Goal: Check status: Check status

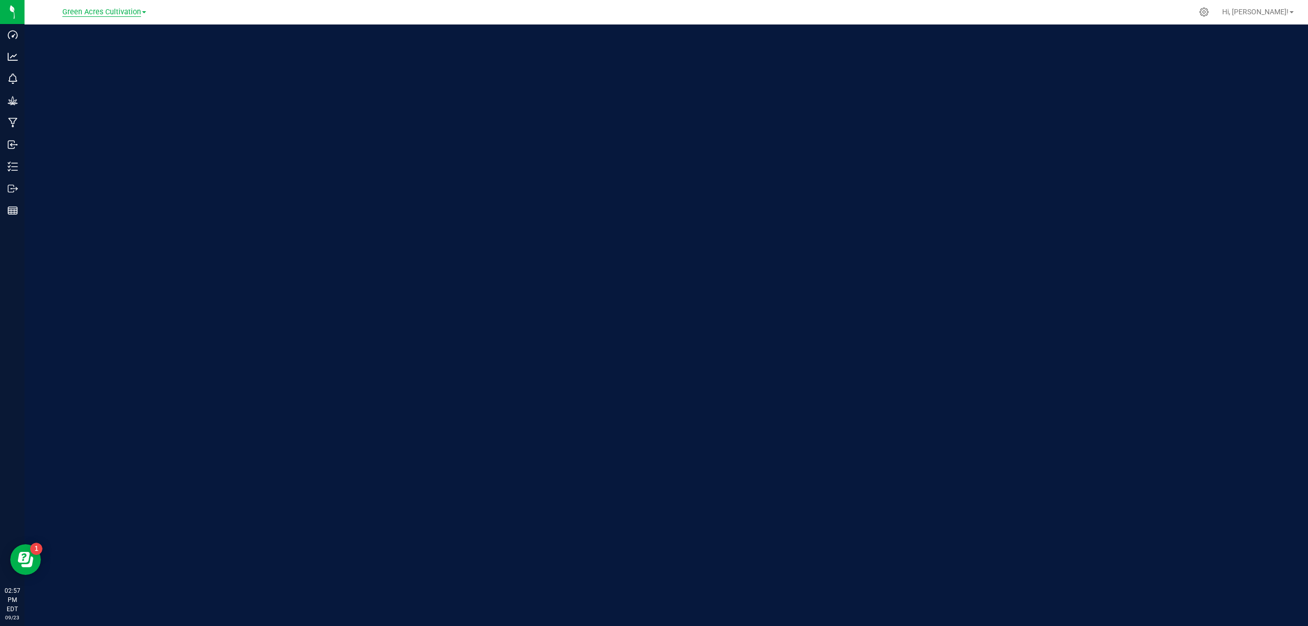
click at [129, 9] on span "Green Acres Cultivation" at bounding box center [101, 12] width 79 height 9
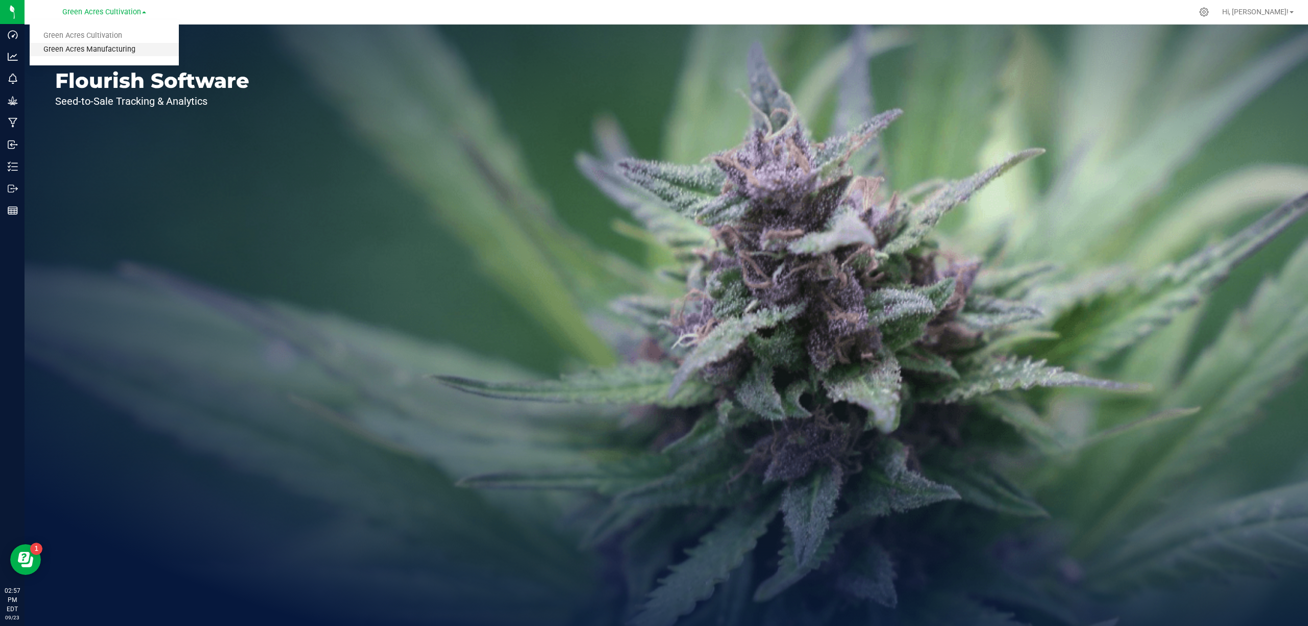
click at [130, 45] on link "Green Acres Manufacturing" at bounding box center [104, 50] width 149 height 14
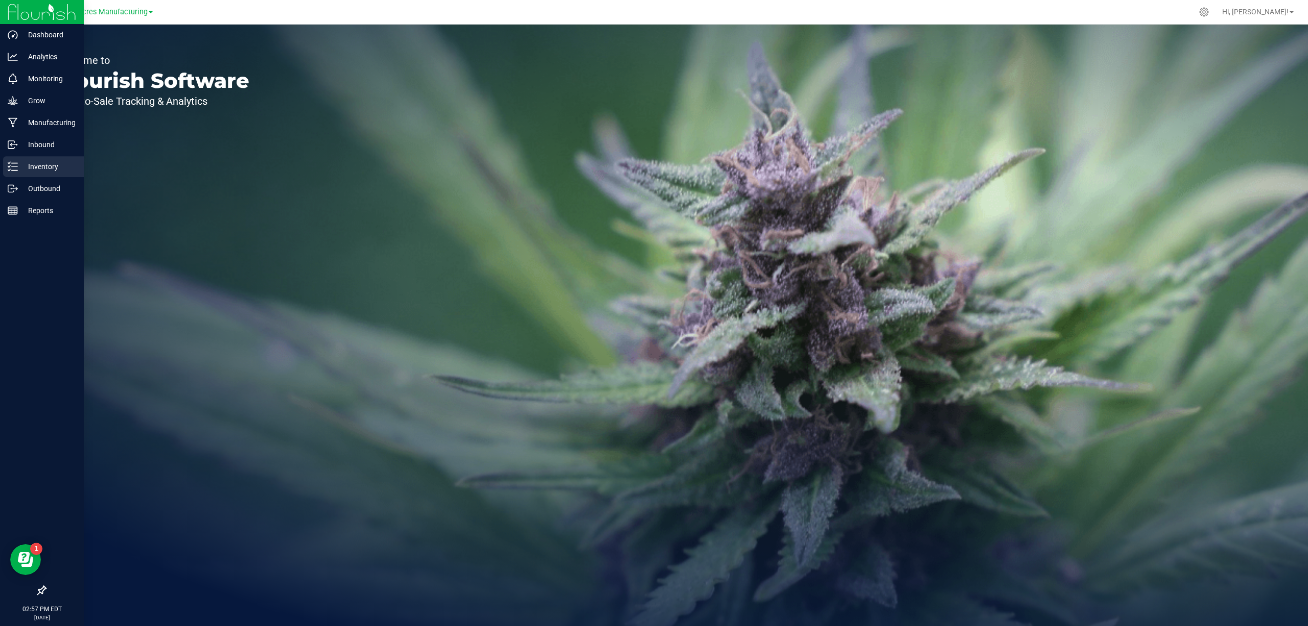
click at [26, 162] on p "Inventory" at bounding box center [48, 166] width 61 height 12
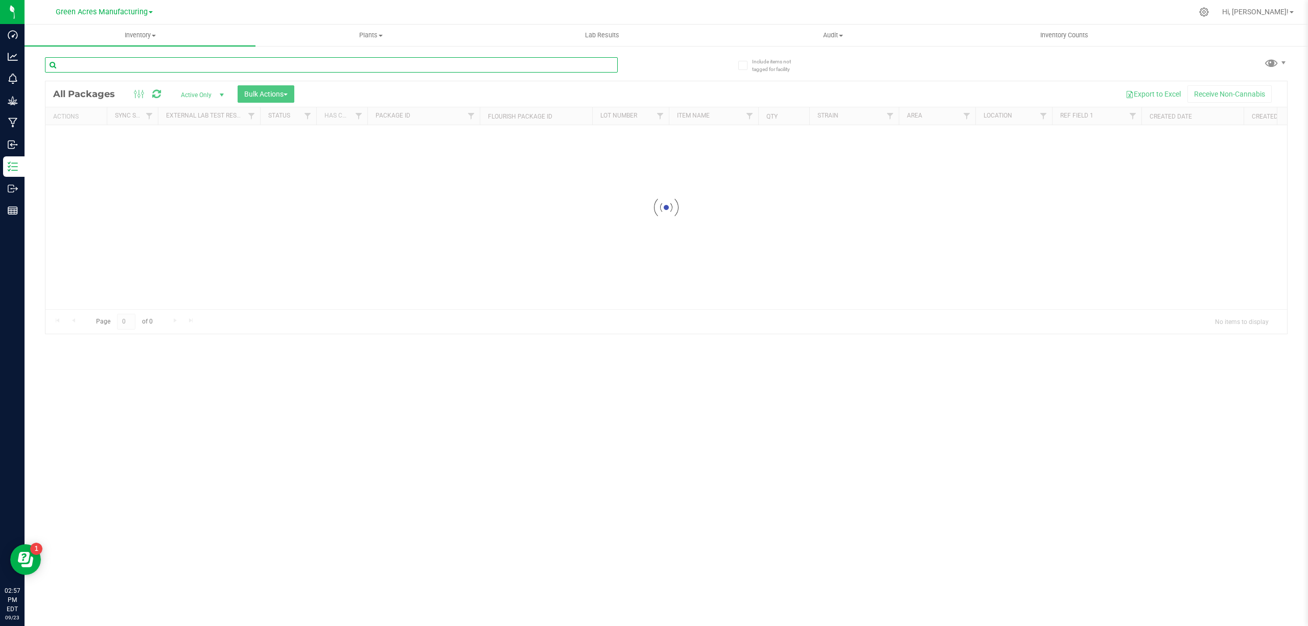
click at [153, 65] on input "text" at bounding box center [331, 64] width 573 height 15
paste input "WN250820YUZ1-0821"
type input "WN250820YUZ1-0821"
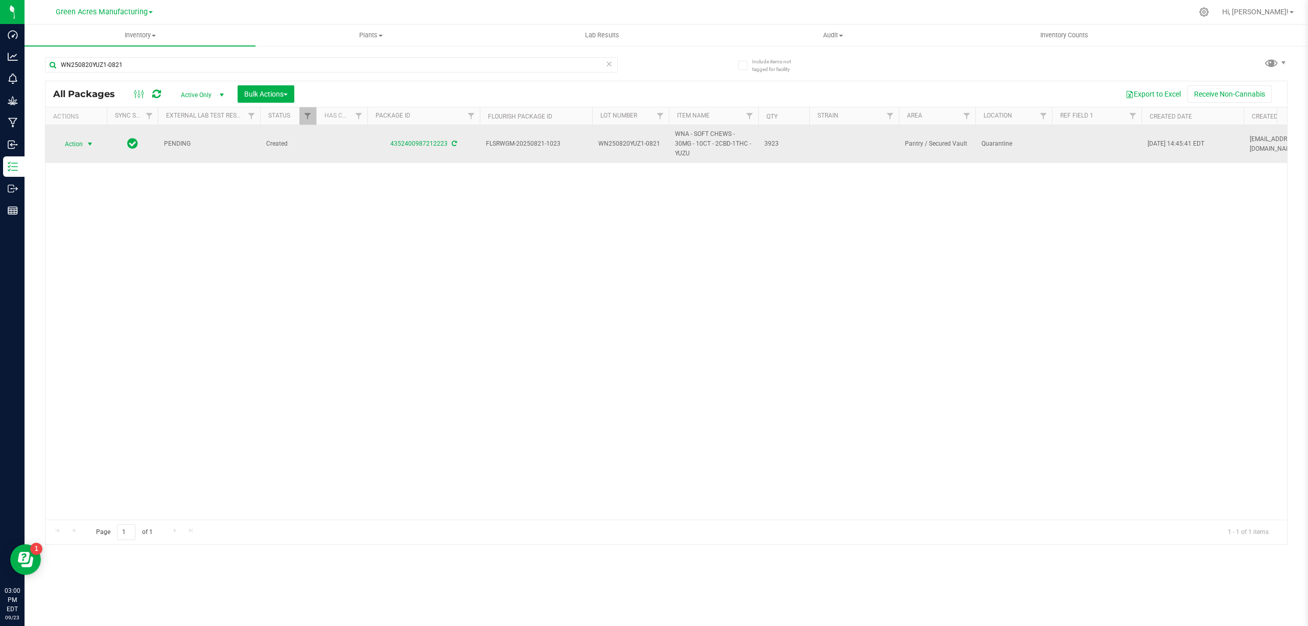
click at [91, 140] on span "select" at bounding box center [90, 144] width 8 height 8
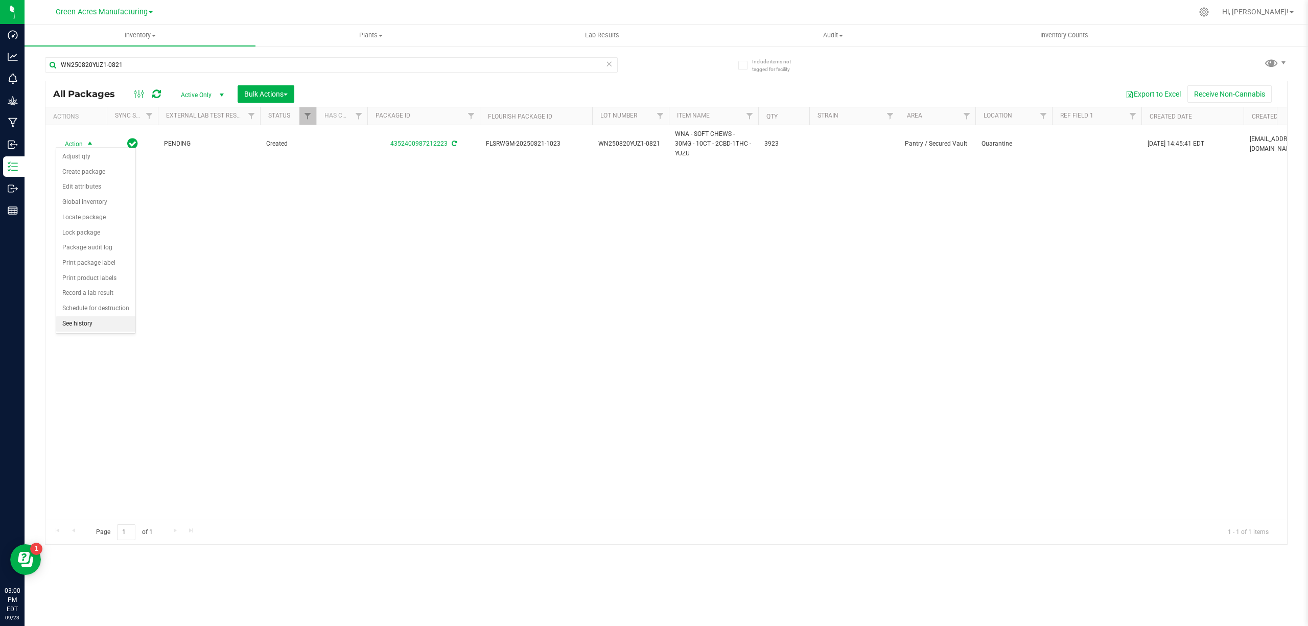
click at [80, 329] on li "See history" at bounding box center [95, 323] width 79 height 15
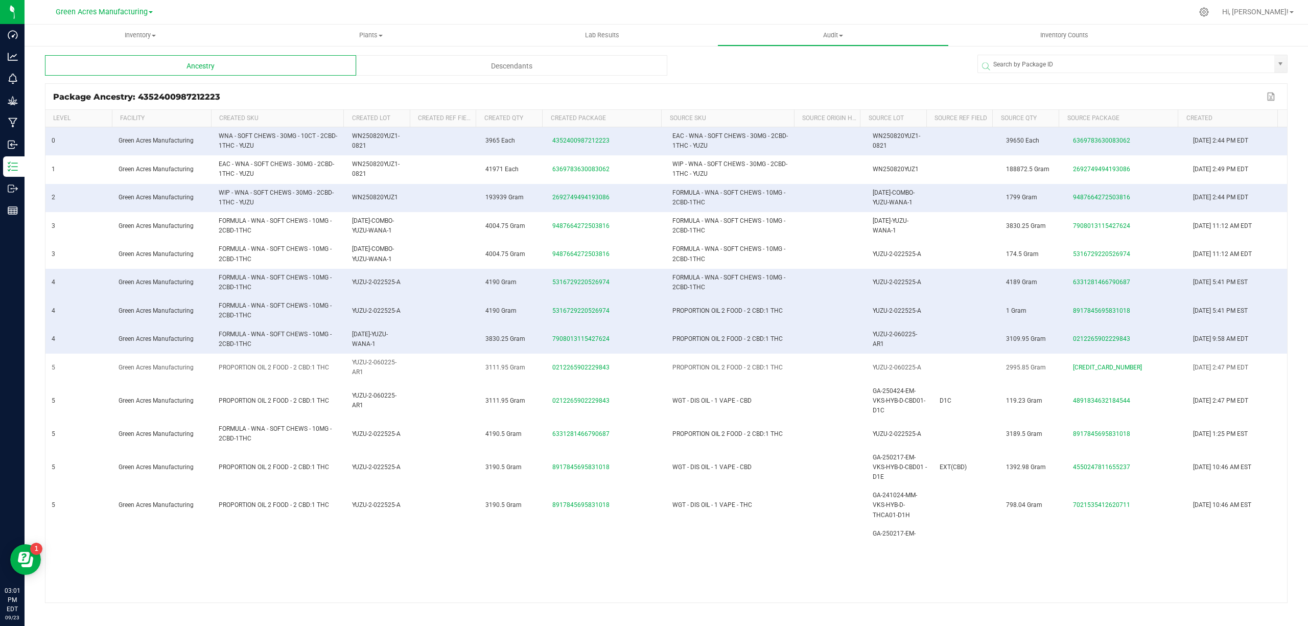
scroll to position [68, 0]
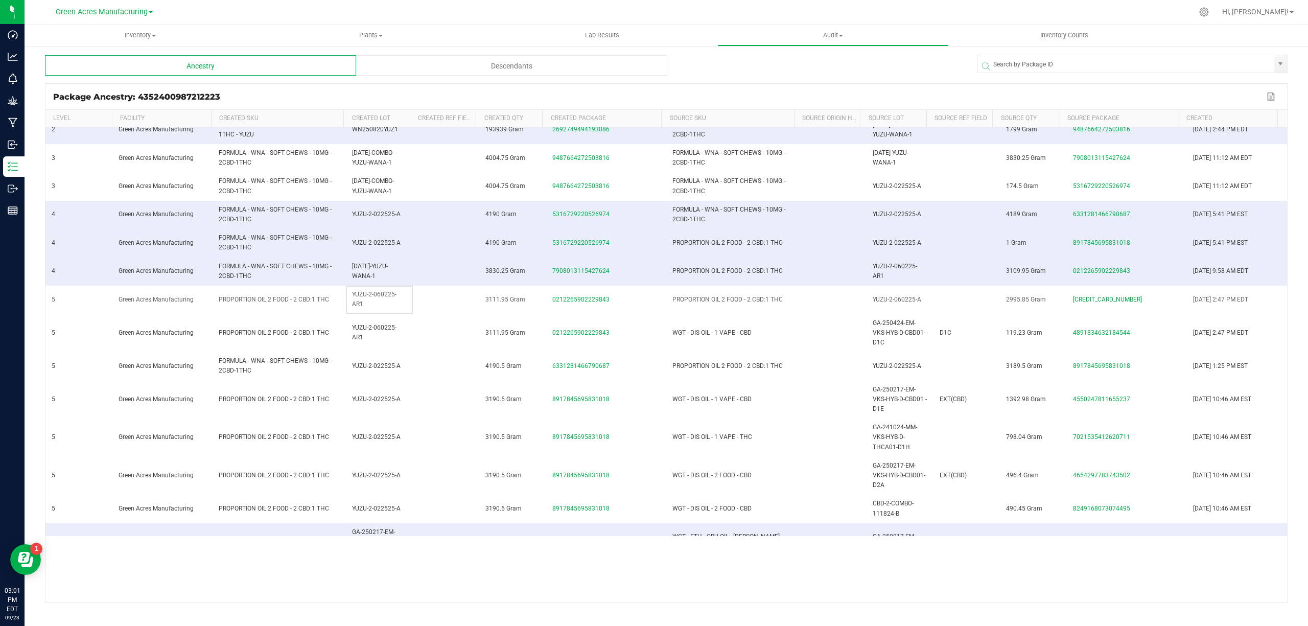
drag, startPoint x: 368, startPoint y: 309, endPoint x: 346, endPoint y: 299, distance: 24.0
click at [346, 299] on td "YUZU-2-060225-AR1" at bounding box center [379, 300] width 67 height 28
copy span "YUZU-2-060225-AR1"
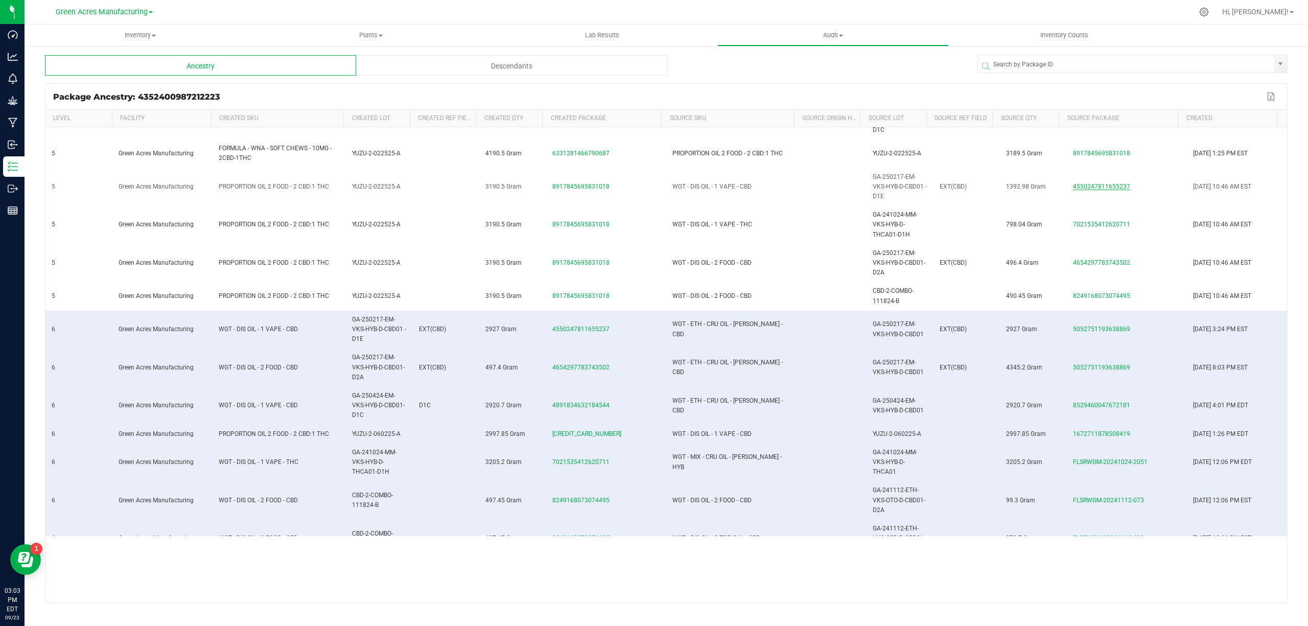
scroll to position [0, 0]
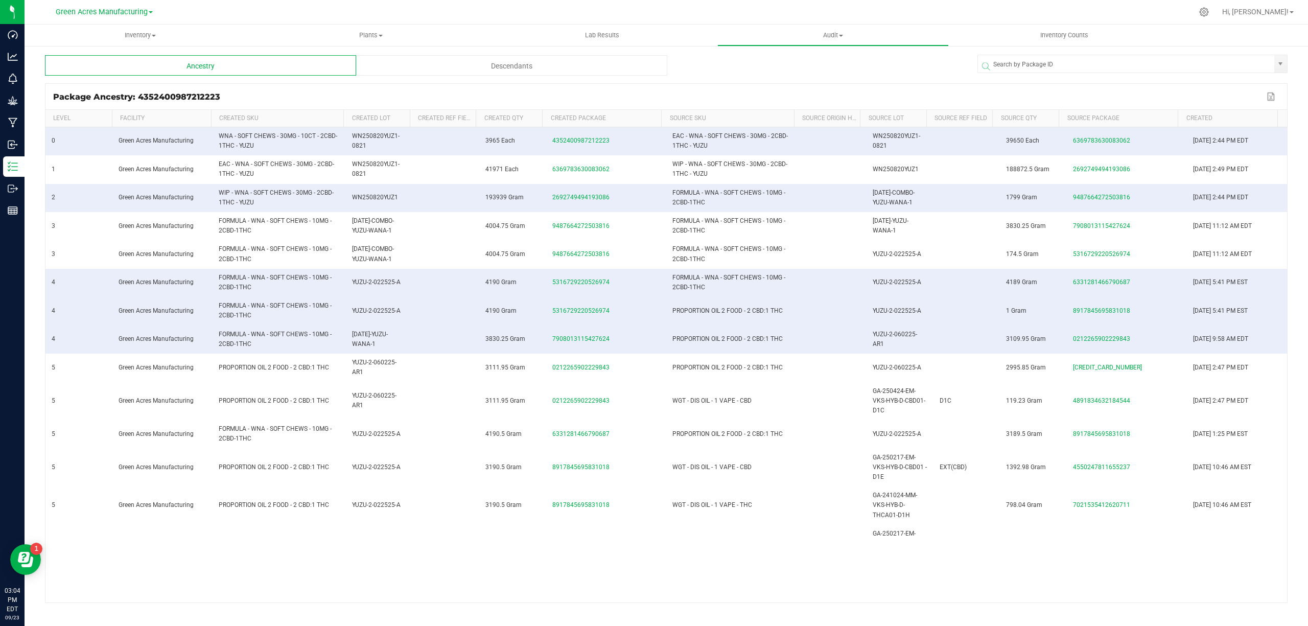
click at [478, 550] on kendo-grid-list "0 Green Acres Manufacturing WNA - SOFT CHEWS - 30MG - 10CT - 2CBD-1THC - YUZU W…" at bounding box center [665, 364] width 1241 height 475
drag, startPoint x: 376, startPoint y: 344, endPoint x: 344, endPoint y: 334, distance: 33.6
click at [346, 334] on td "[DATE]-YUZU-WANA-1" at bounding box center [379, 339] width 67 height 28
copy span "[DATE]-YUZU-WANA-1"
click at [1069, 63] on span at bounding box center [1135, 66] width 310 height 12
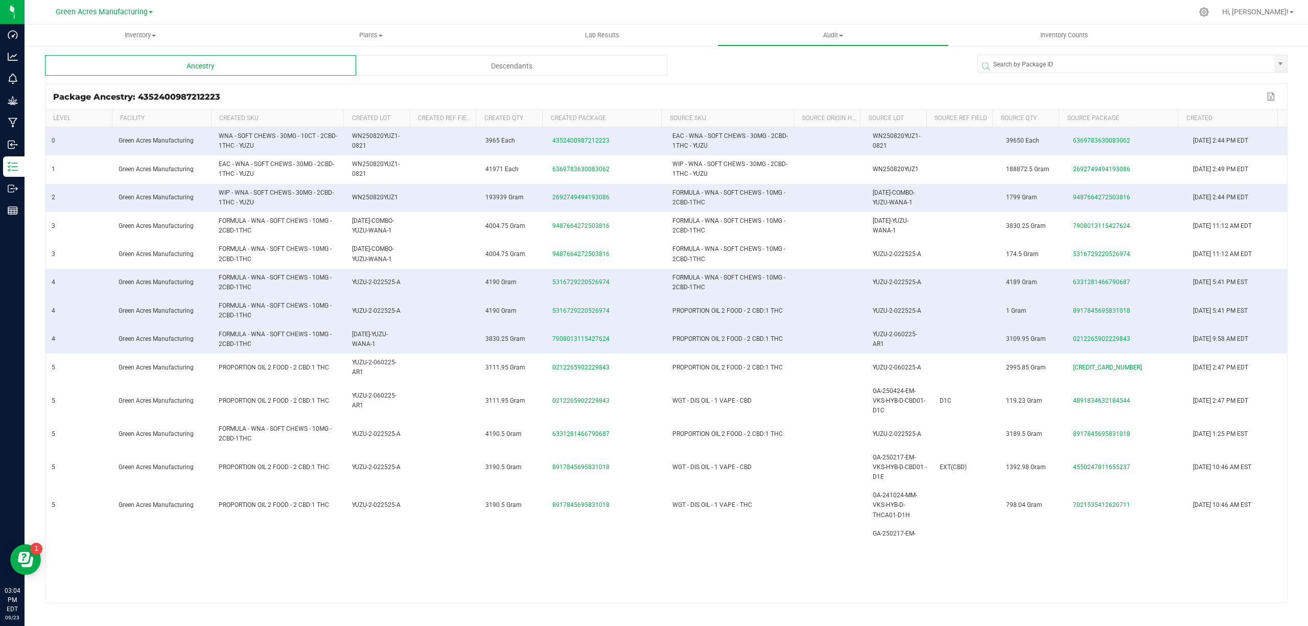
click at [1021, 62] on span at bounding box center [1135, 66] width 310 height 12
click at [1049, 60] on span at bounding box center [1135, 66] width 310 height 12
click at [1052, 66] on span at bounding box center [1135, 66] width 310 height 12
click at [1054, 64] on span at bounding box center [1135, 66] width 310 height 12
click at [1052, 56] on input at bounding box center [1126, 64] width 296 height 18
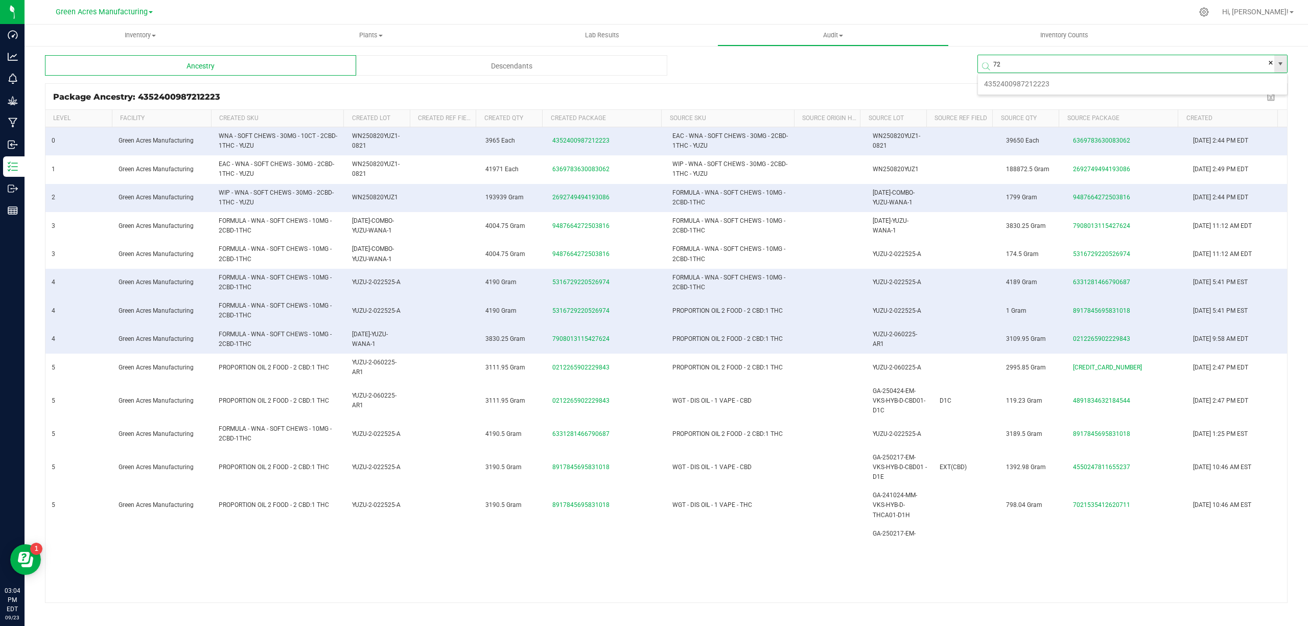
scroll to position [18, 310]
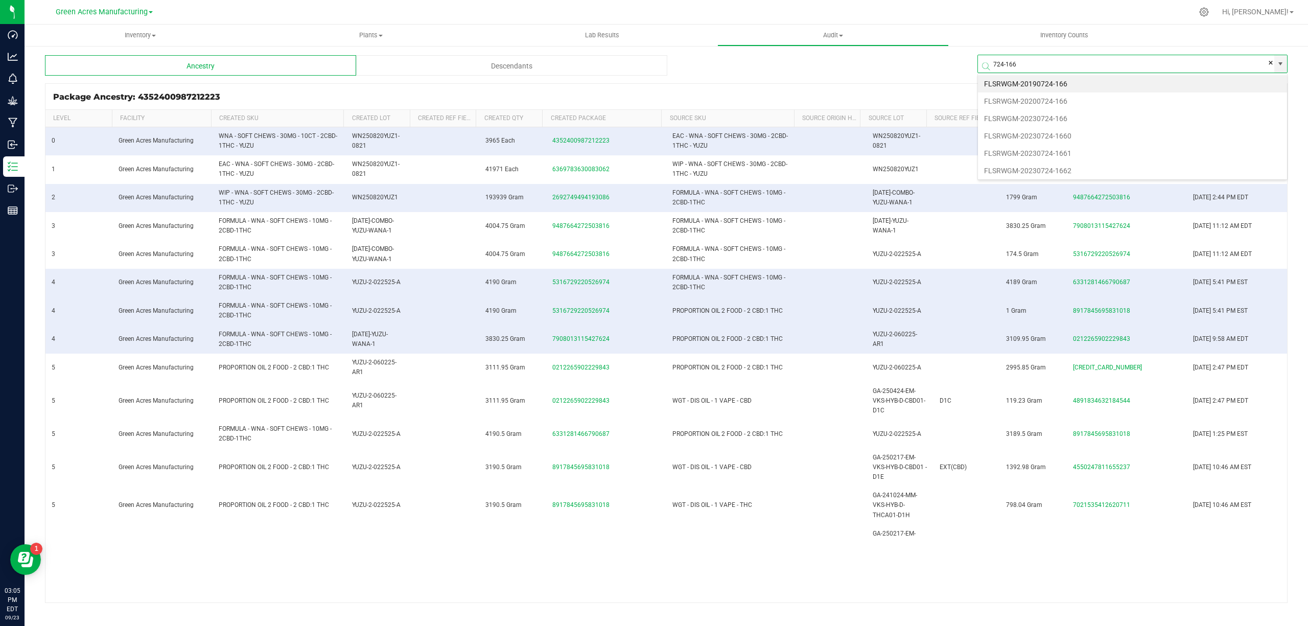
type input "724-166"
click at [994, 62] on div "Inventory All packages All inventory Waste log Create inventory Plants All plan…" at bounding box center [666, 325] width 1283 height 601
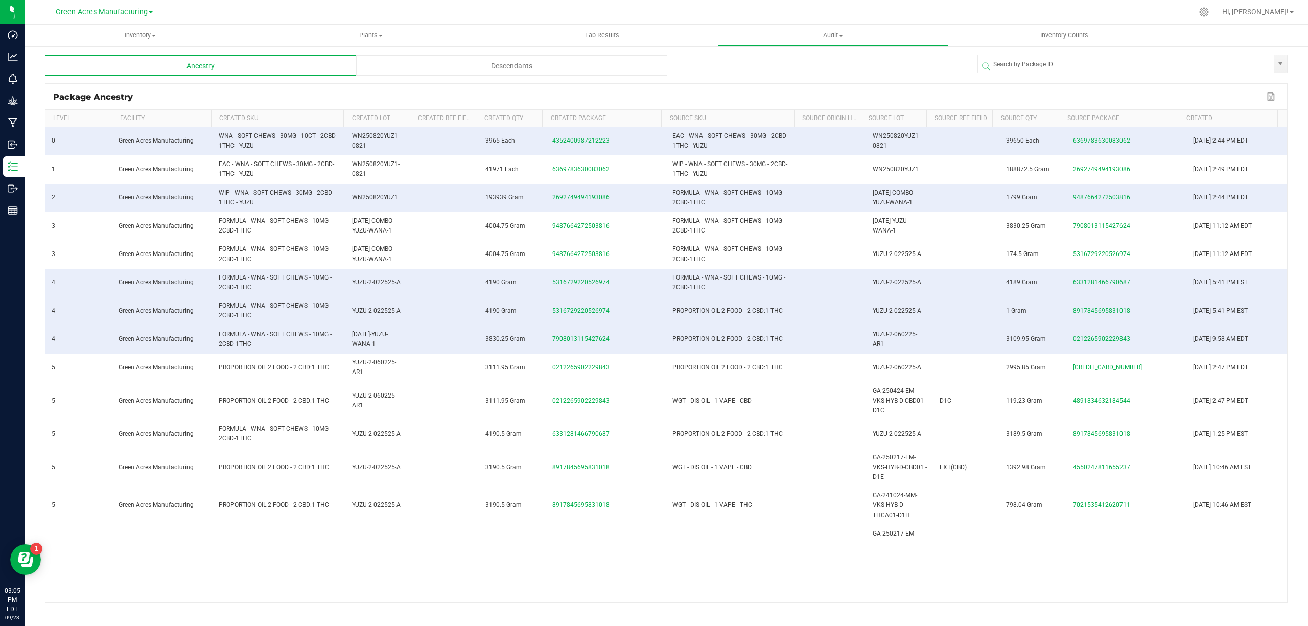
click at [1016, 67] on span at bounding box center [1135, 66] width 310 height 12
click at [1073, 67] on span at bounding box center [1135, 66] width 310 height 12
click at [1072, 58] on input at bounding box center [1126, 64] width 296 height 18
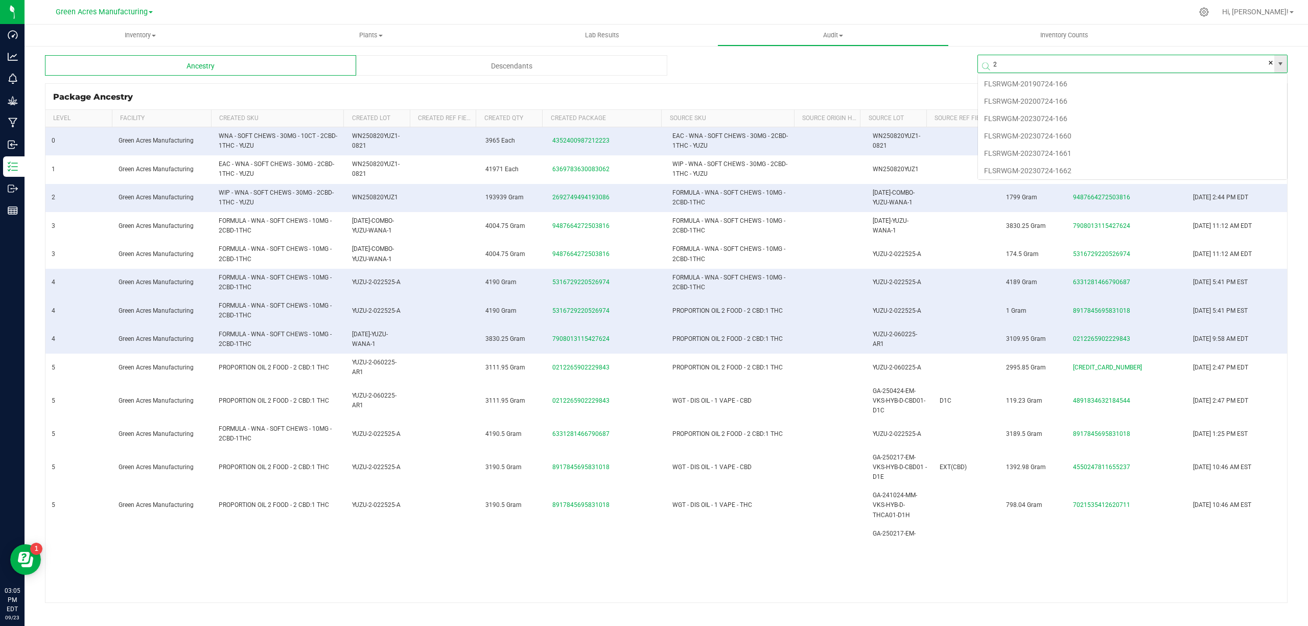
scroll to position [18, 310]
type input "20250724-166"
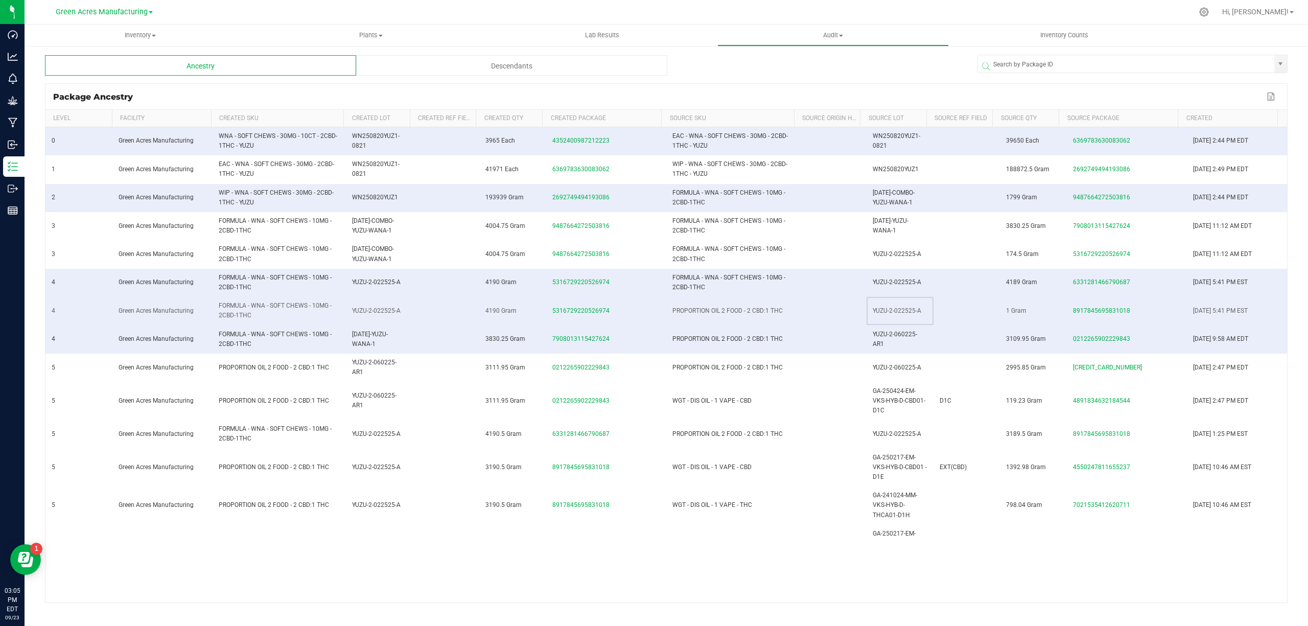
drag, startPoint x: 924, startPoint y: 312, endPoint x: 885, endPoint y: 313, distance: 38.9
click at [866, 309] on td "YUZU-2-022525-A" at bounding box center [899, 311] width 67 height 28
copy span "YUZU-2-022525-A"
click at [901, 281] on span "YUZU-2-022525-A" at bounding box center [897, 281] width 49 height 7
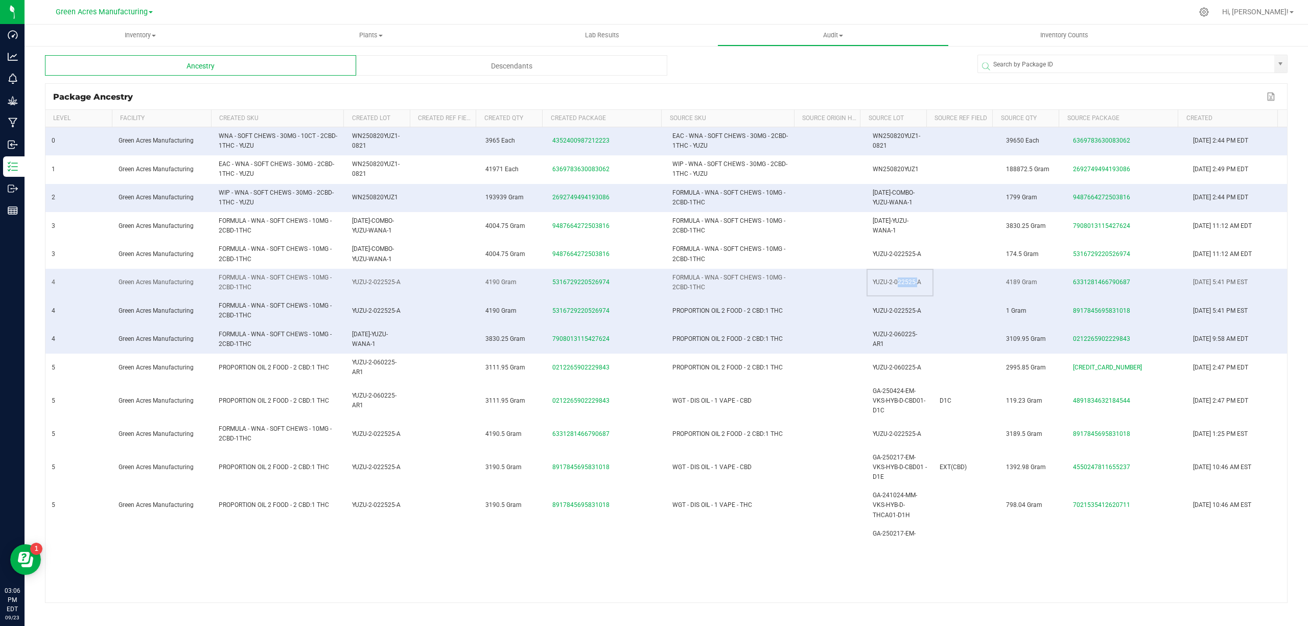
click at [901, 282] on span "YUZU-2-022525-A" at bounding box center [897, 281] width 49 height 7
drag, startPoint x: 875, startPoint y: 342, endPoint x: 861, endPoint y: 338, distance: 13.9
click at [866, 338] on td "YUZU-2-060225-AR1" at bounding box center [899, 339] width 67 height 28
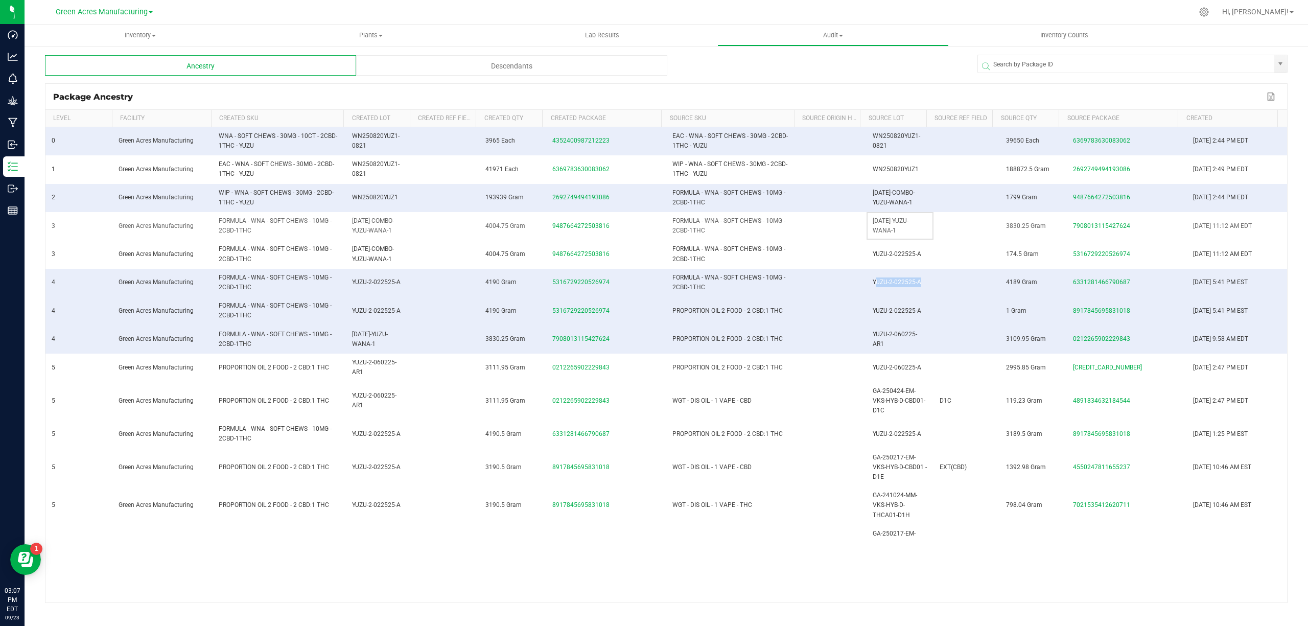
click at [884, 223] on span "[DATE]-YUZU-WANA-1" at bounding box center [891, 225] width 36 height 17
drag, startPoint x: 376, startPoint y: 346, endPoint x: 342, endPoint y: 339, distance: 35.4
click at [342, 339] on tr "4 Green Acres Manufacturing FORMULA - WNA - SOFT CHEWS - 10MG - 2CBD-1THC [DATE…" at bounding box center [665, 339] width 1241 height 28
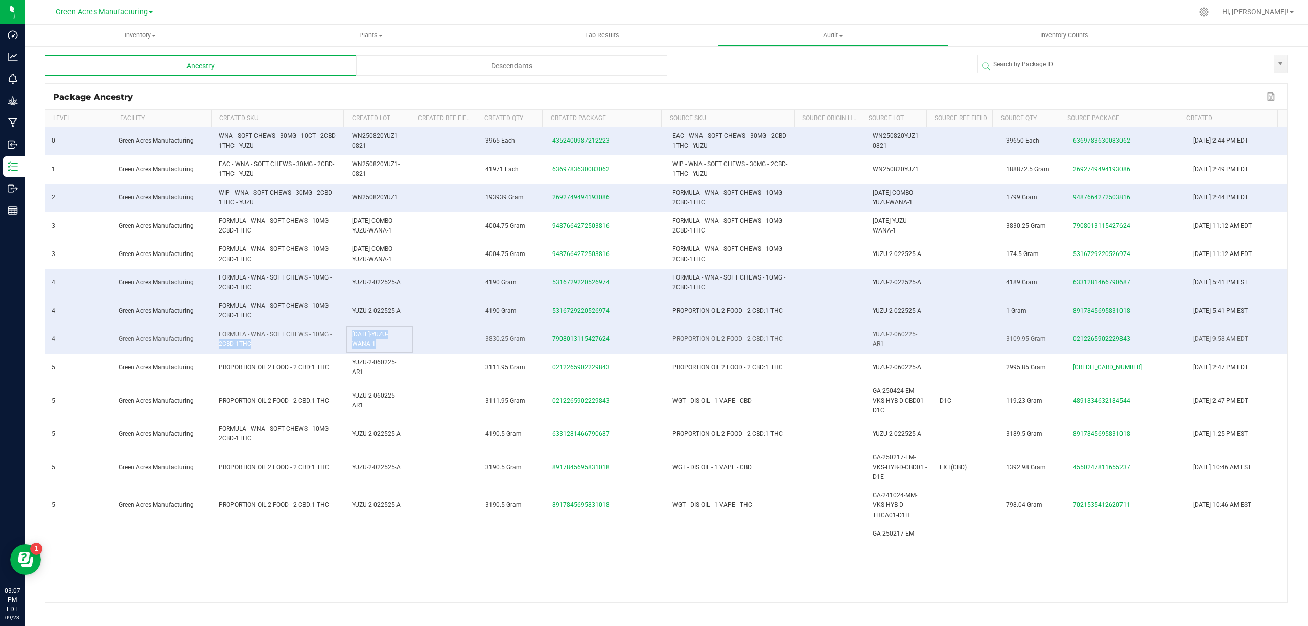
click at [372, 336] on span "[DATE]-YUZU-WANA-1" at bounding box center [370, 339] width 36 height 17
drag, startPoint x: 374, startPoint y: 346, endPoint x: 350, endPoint y: 337, distance: 26.0
click at [350, 337] on td "[DATE]-YUZU-WANA-1" at bounding box center [379, 339] width 67 height 28
copy span "[DATE]-YUZU-WANA-1"
click at [1052, 58] on input "NO DATA FOUND" at bounding box center [1126, 64] width 296 height 18
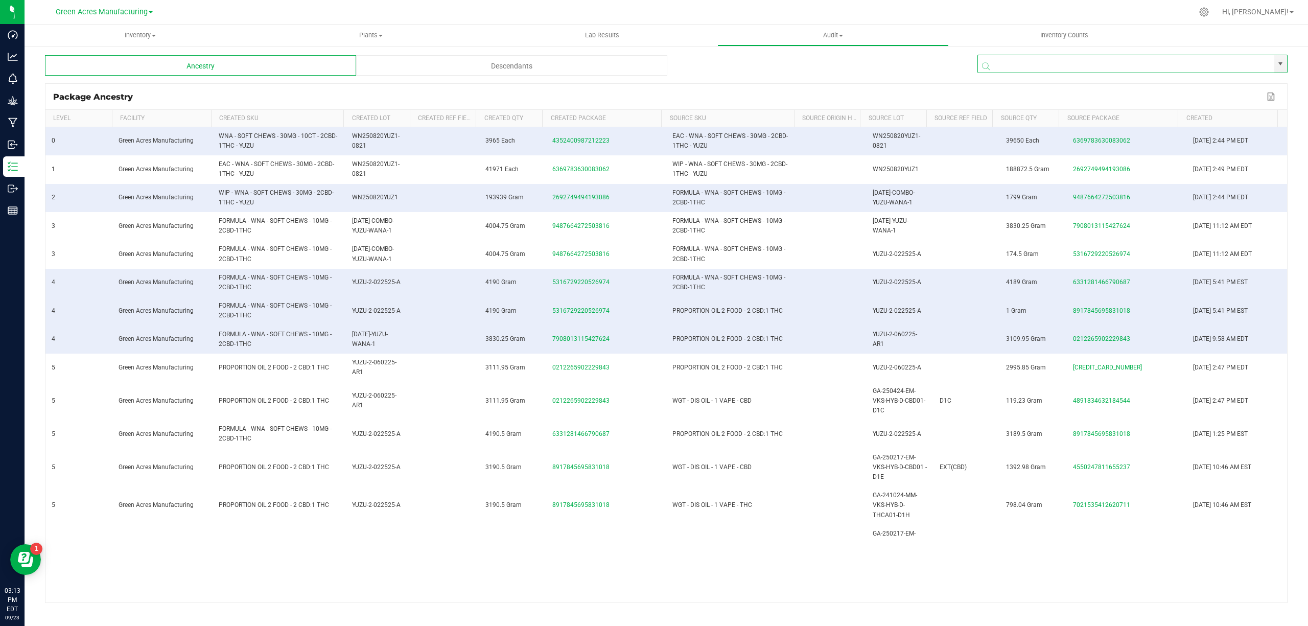
paste input "9487664272503816"
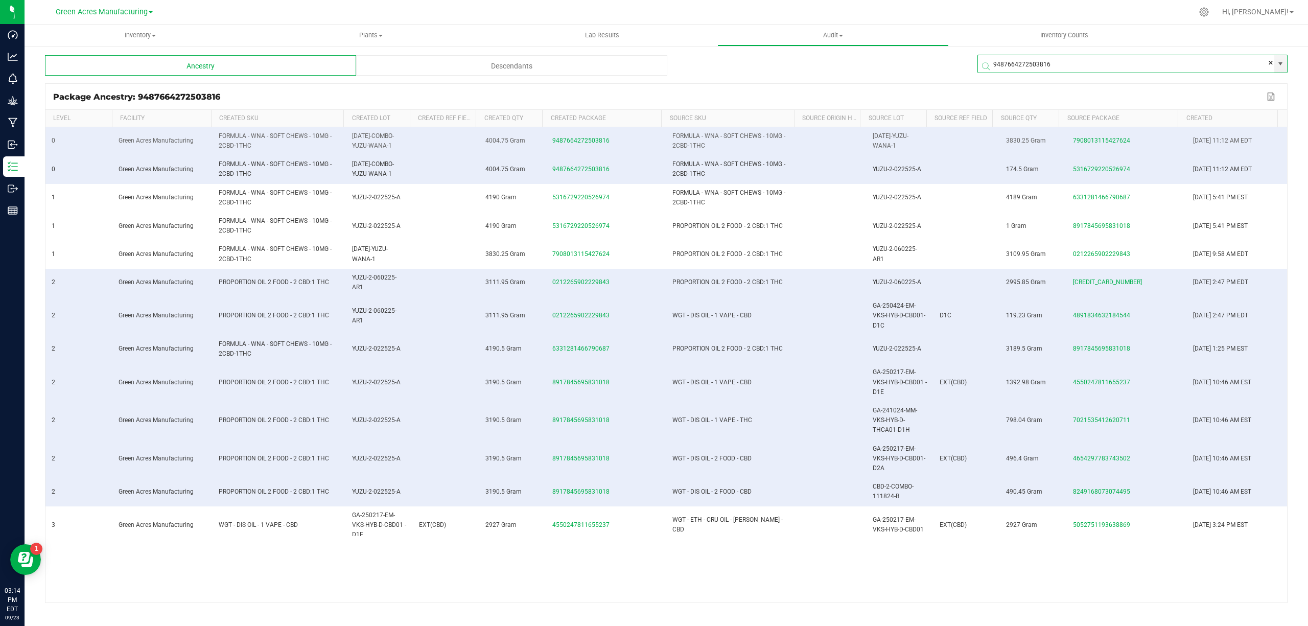
type input "9487664272503816"
click at [420, 67] on div "Descendants" at bounding box center [511, 65] width 311 height 20
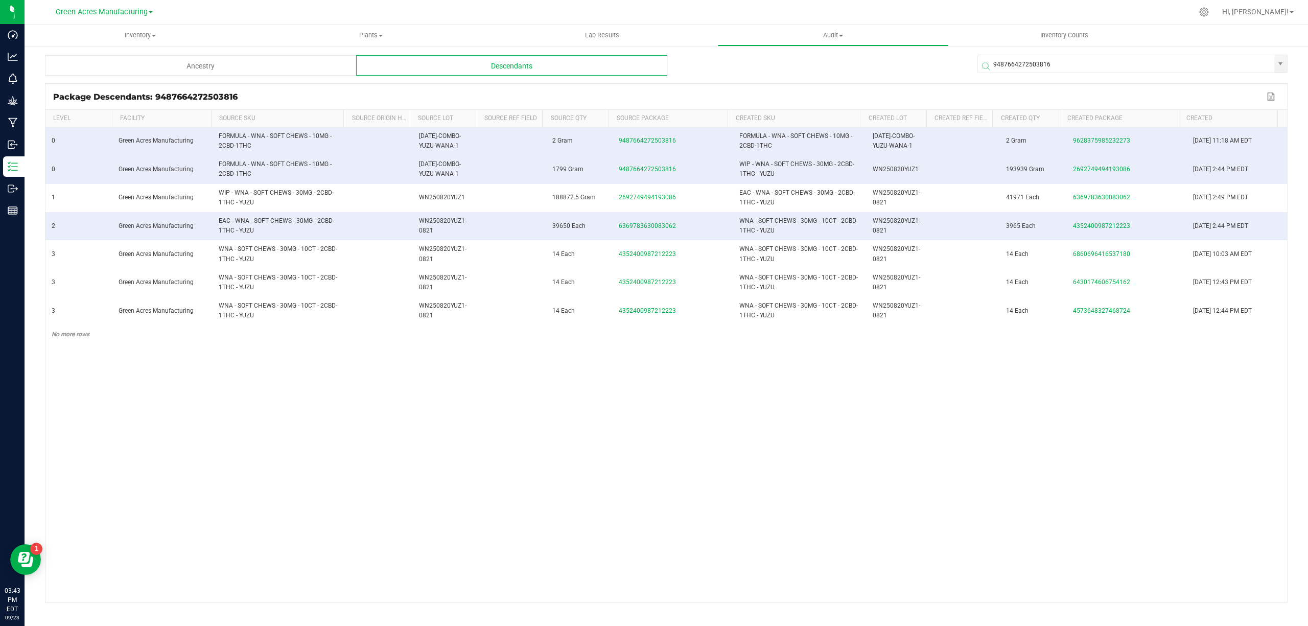
click at [644, 410] on div "0 Green Acres Manufacturing FORMULA - WNA - SOFT CHEWS - 10MG - 2CBD-1THC [DATE…" at bounding box center [665, 331] width 1241 height 409
